Goal: Task Accomplishment & Management: Manage account settings

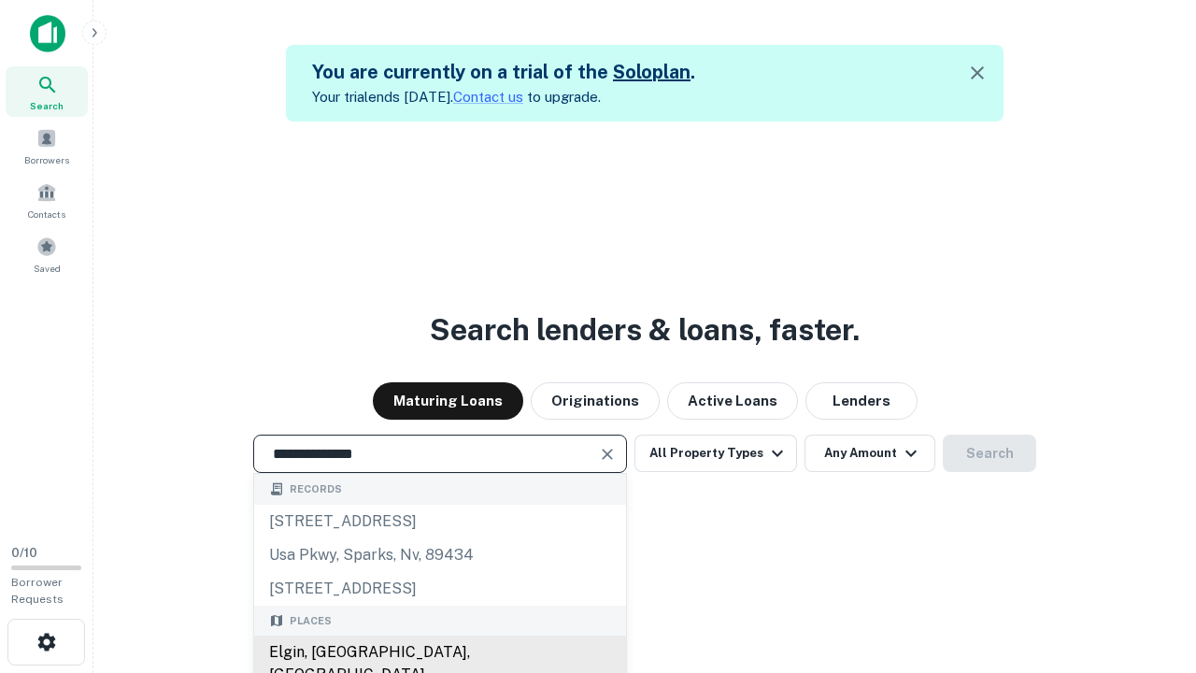
click at [439, 652] on div "Elgin, [GEOGRAPHIC_DATA], [GEOGRAPHIC_DATA]" at bounding box center [440, 664] width 372 height 56
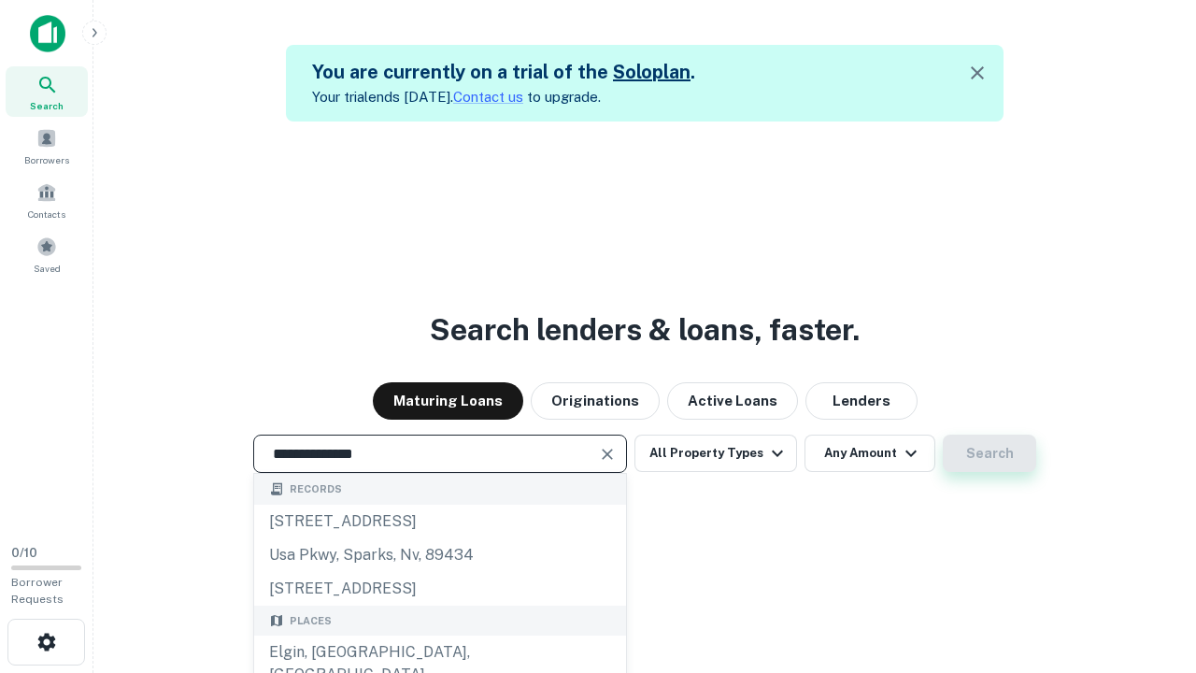
type input "**********"
click at [990, 453] on button "Search" at bounding box center [989, 453] width 93 height 37
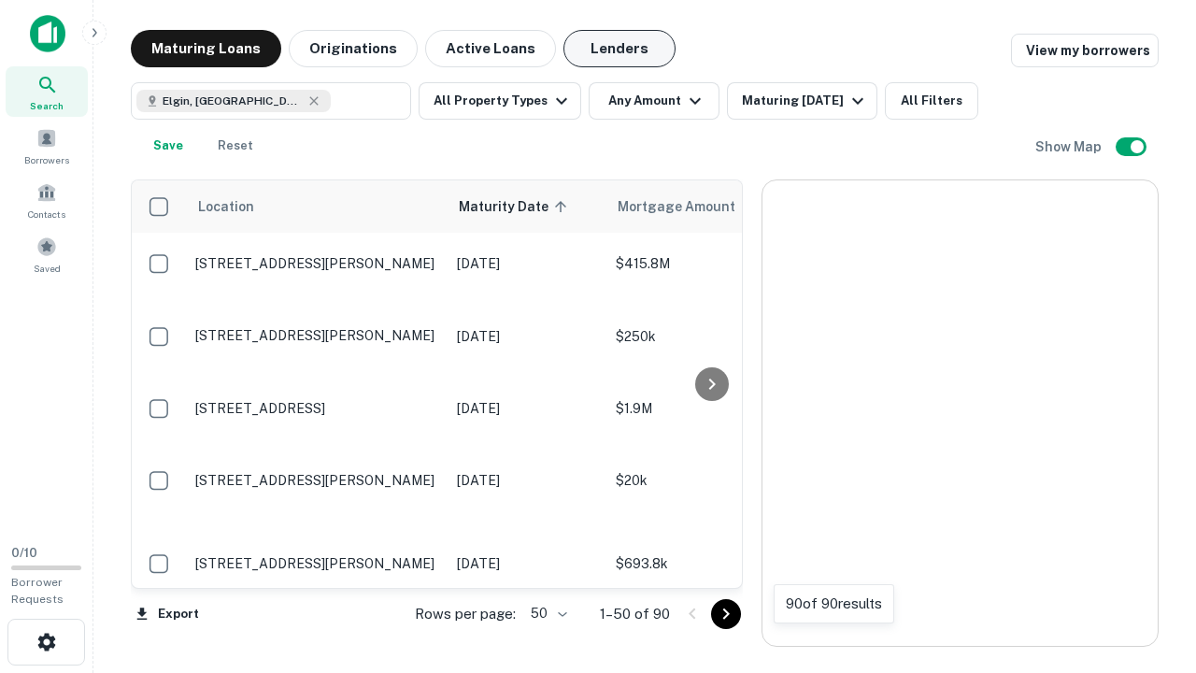
click at [620, 49] on button "Lenders" at bounding box center [620, 48] width 112 height 37
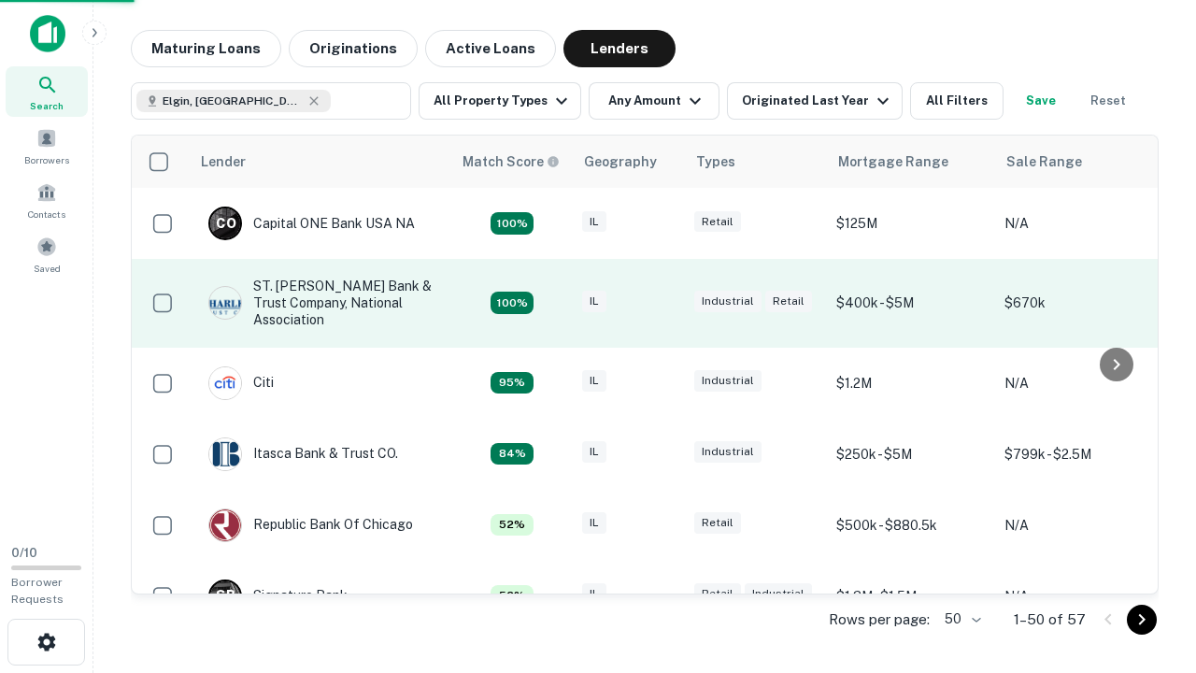
click at [664, 303] on div "IL" at bounding box center [628, 303] width 93 height 25
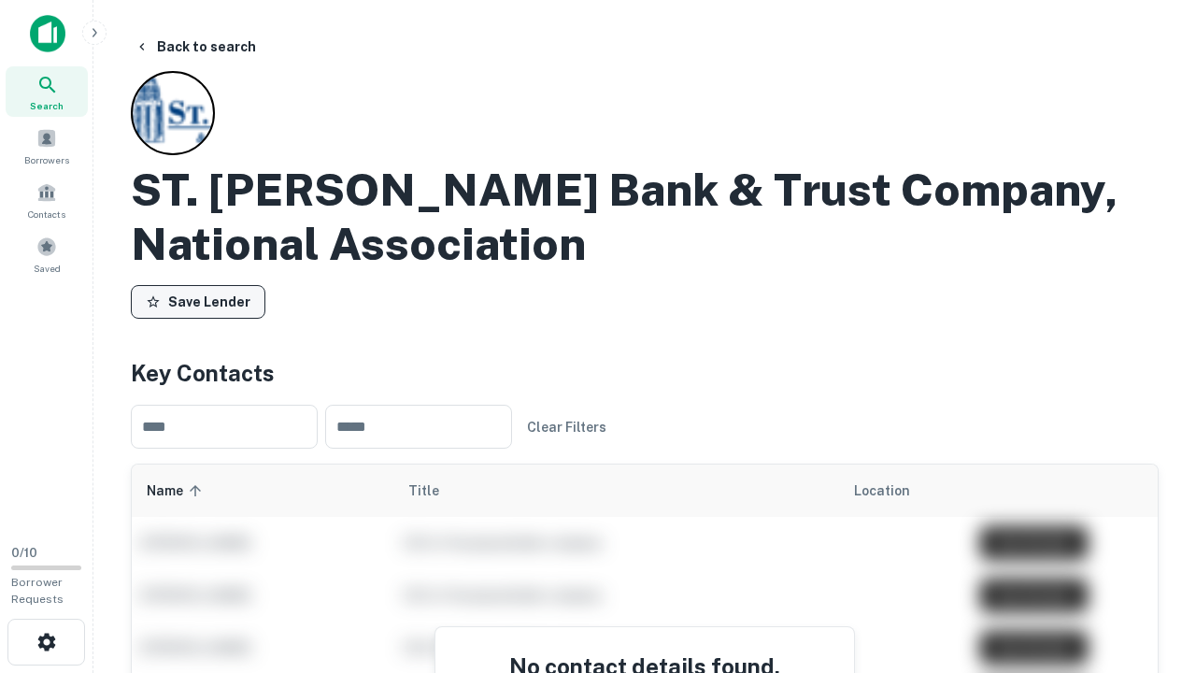
click at [198, 302] on button "Save Lender" at bounding box center [198, 302] width 135 height 34
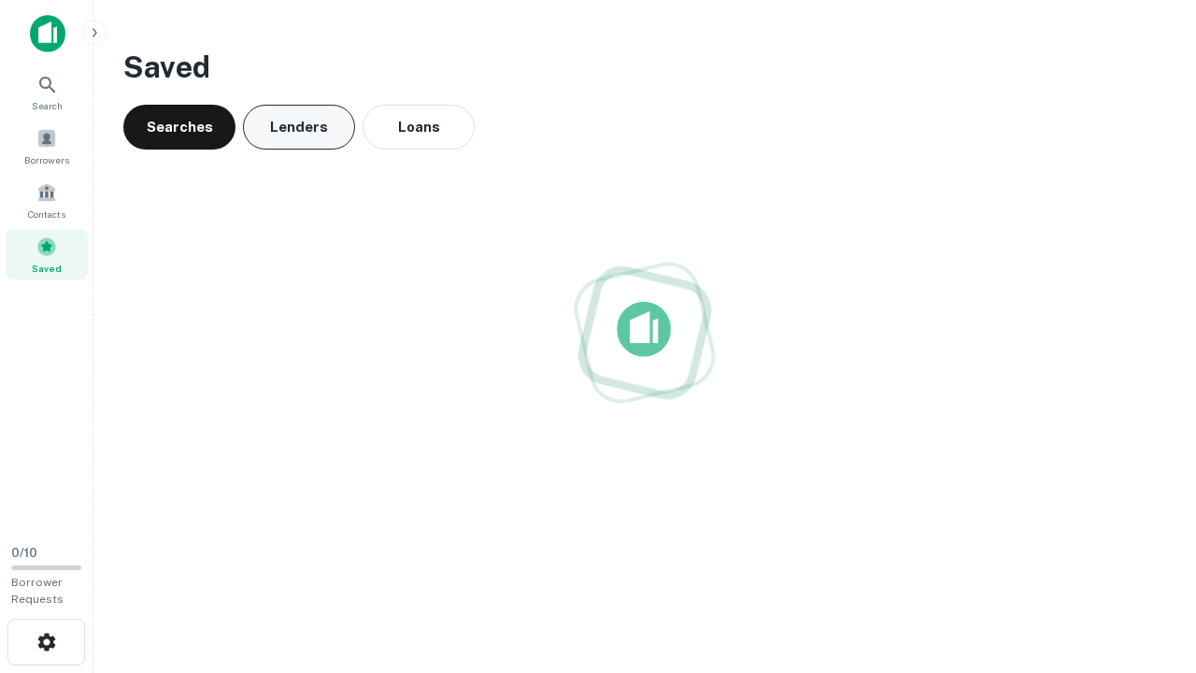
click at [299, 127] on button "Lenders" at bounding box center [299, 127] width 112 height 45
